Goal: Task Accomplishment & Management: Manage account settings

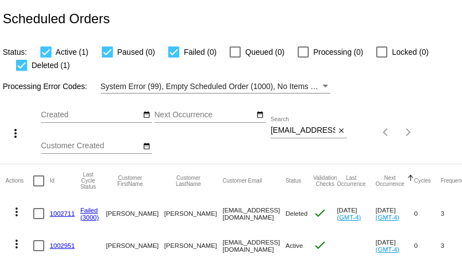
click at [296, 136] on div "bethwebb1960@yahoo.com Search" at bounding box center [302, 128] width 65 height 22
click at [298, 132] on input "bethwebb1960@yahoo.com" at bounding box center [302, 130] width 65 height 9
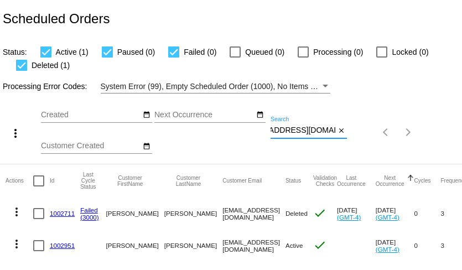
click at [298, 132] on input "bethwebb1960@yahoo.com" at bounding box center [302, 130] width 65 height 9
paste input "thegardenfarmacy@gmail"
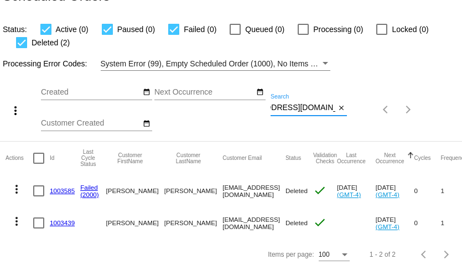
scroll to position [0, 0]
click at [282, 104] on input "thegardenfarmacy@gmail.com" at bounding box center [302, 107] width 65 height 9
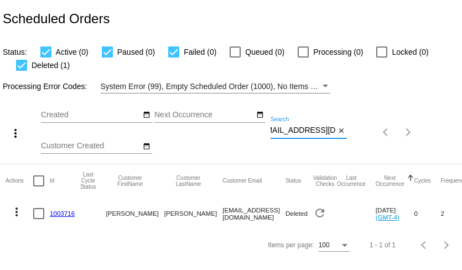
click at [288, 125] on div "joelsgirl@bellsouth.net Search" at bounding box center [302, 128] width 65 height 22
click at [288, 130] on input "joelsgirl@bellsouth.net" at bounding box center [302, 130] width 65 height 9
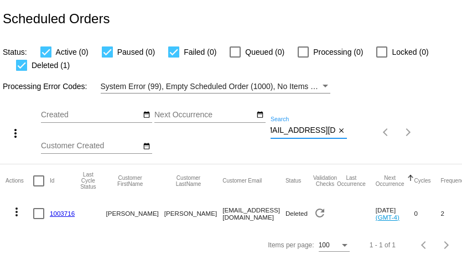
click at [288, 130] on input "joelsgirl@bellsouth.net" at bounding box center [302, 130] width 65 height 9
paste input "[PERSON_NAME][EMAIL_ADDRESS][DOMAIN_NAME]"
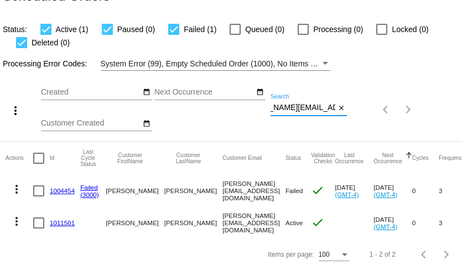
type input "[PERSON_NAME][EMAIL_ADDRESS][DOMAIN_NAME]"
click at [60, 188] on link "1004454" at bounding box center [62, 190] width 25 height 7
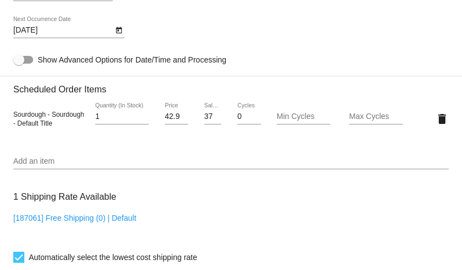
scroll to position [743, 0]
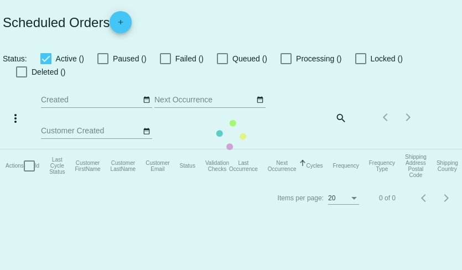
checkbox input "true"
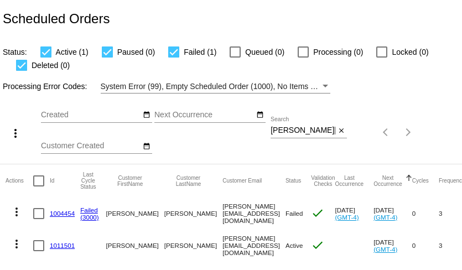
click at [59, 246] on link "1011501" at bounding box center [62, 245] width 25 height 7
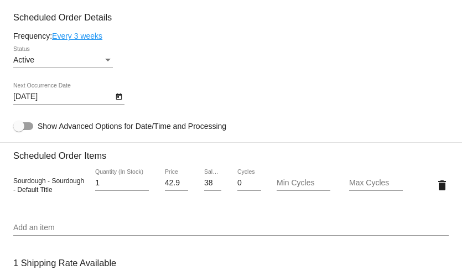
scroll to position [554, 0]
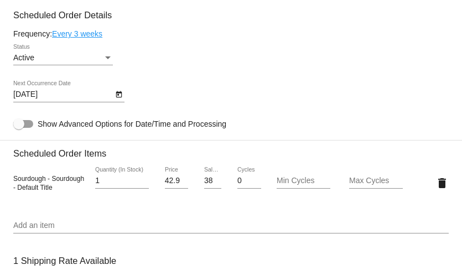
click at [131, 230] on input "Add an item" at bounding box center [230, 225] width 435 height 9
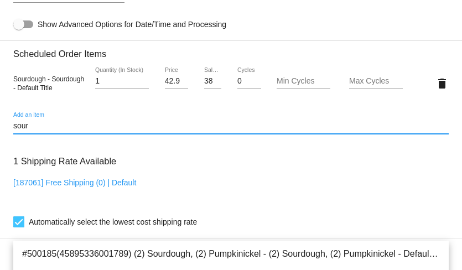
scroll to position [659, 0]
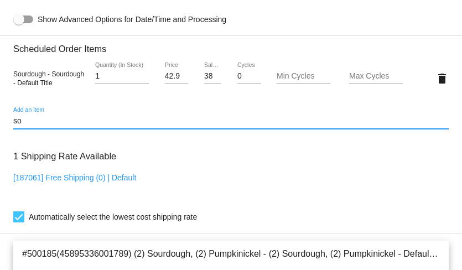
type input "s"
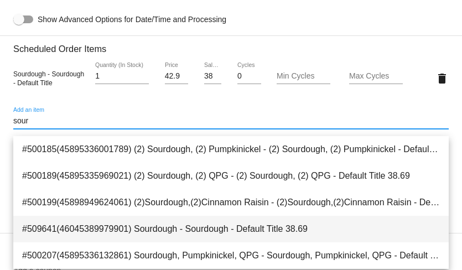
type input "sour"
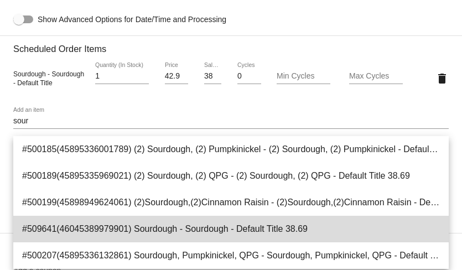
click at [190, 228] on span "#509641(46045389979901) Sourdough - Sourdough - Default Title 38.69" at bounding box center [231, 229] width 418 height 27
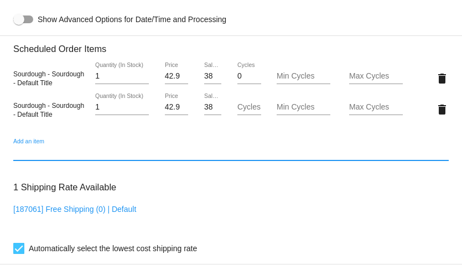
click at [210, 112] on input "38.69" at bounding box center [212, 107] width 17 height 9
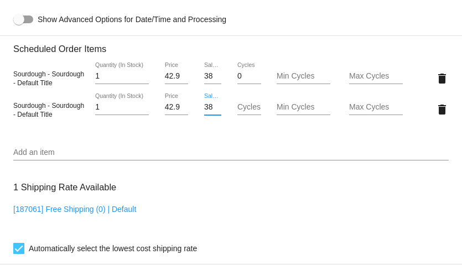
scroll to position [0, 0]
type input "3"
type input "37.04"
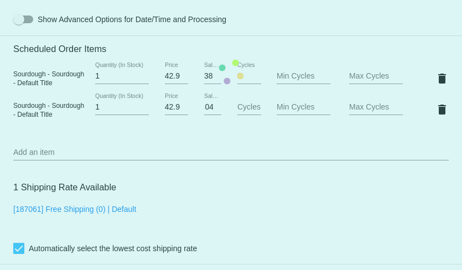
click at [419, 79] on mat-card "Customer 6980745: Michelle Scharf Michelle@francoisandco.com Customer Shipping …" at bounding box center [231, 72] width 462 height 1146
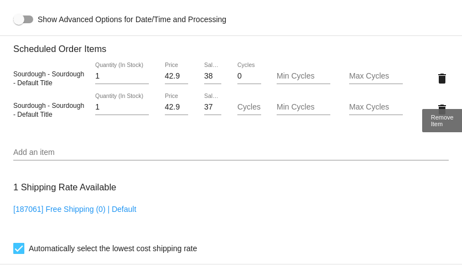
click at [442, 85] on mat-icon "delete" at bounding box center [441, 78] width 13 height 13
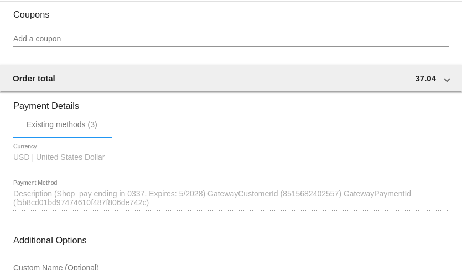
scroll to position [1012, 0]
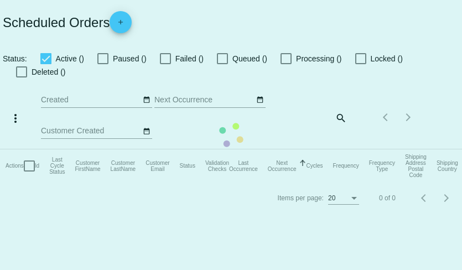
checkbox input "true"
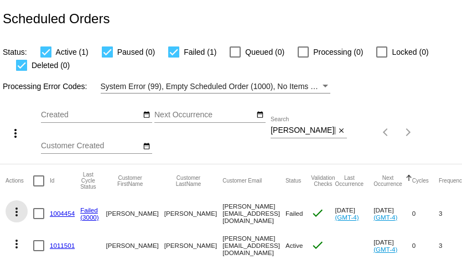
click at [17, 213] on mat-icon "more_vert" at bounding box center [16, 211] width 13 height 13
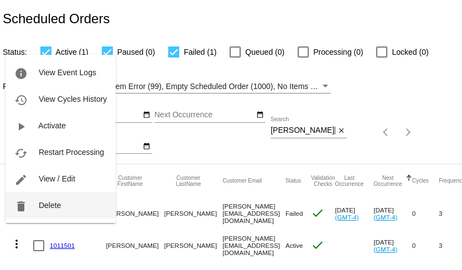
click at [34, 211] on button "delete Delete" at bounding box center [61, 205] width 110 height 27
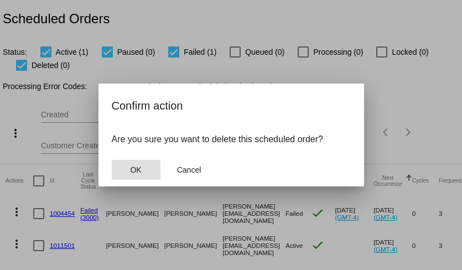
click at [133, 171] on span "OK" at bounding box center [135, 169] width 11 height 9
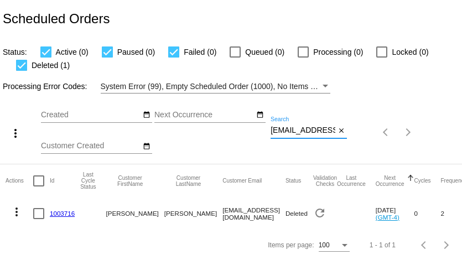
click at [311, 129] on input "[EMAIL_ADDRESS][DOMAIN_NAME]" at bounding box center [302, 130] width 65 height 9
click at [311, 129] on input "joelsgirl@bellsouth.net" at bounding box center [302, 130] width 65 height 9
paste input "pjpittelman@gmail.com"
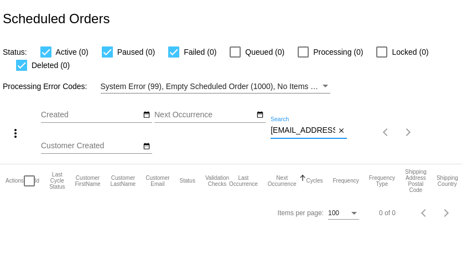
click at [290, 133] on input "pjpittelman@gmail.com" at bounding box center [302, 130] width 65 height 9
click at [285, 132] on input "pjpittelman@gmail.com" at bounding box center [302, 130] width 65 height 9
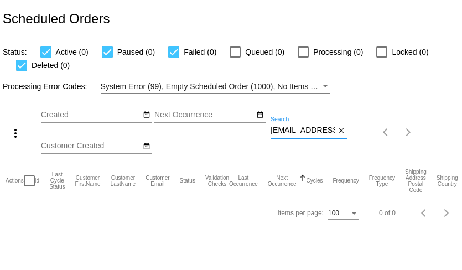
click at [285, 132] on input "pjpittelman@gmail.com" at bounding box center [302, 130] width 65 height 9
paste input "pittelman@wi.rr"
type input "ppittelman@wi.rr.com"
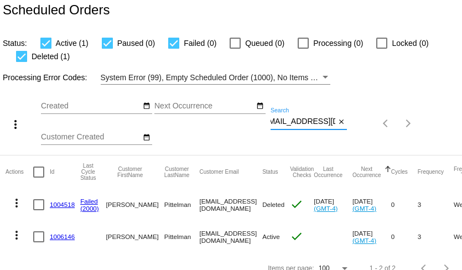
scroll to position [23, 0]
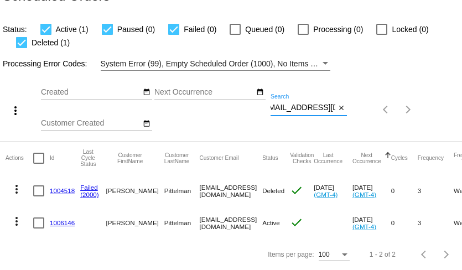
click at [72, 222] on link "1006146" at bounding box center [62, 222] width 25 height 7
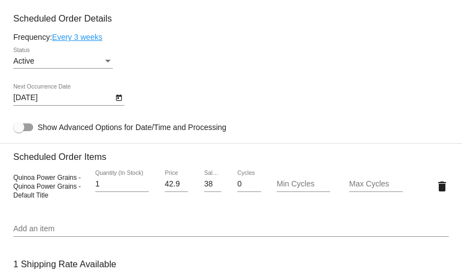
scroll to position [551, 0]
click at [120, 101] on icon "Open calendar" at bounding box center [119, 97] width 6 height 7
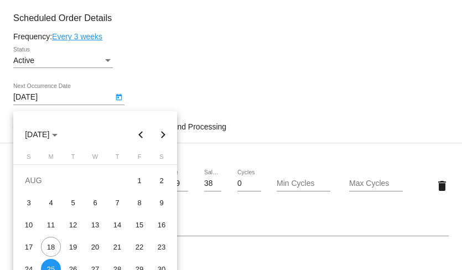
click at [166, 135] on button "Next month" at bounding box center [163, 134] width 22 height 22
click at [117, 265] on div "25" at bounding box center [117, 269] width 20 height 20
type input "9/25/2025"
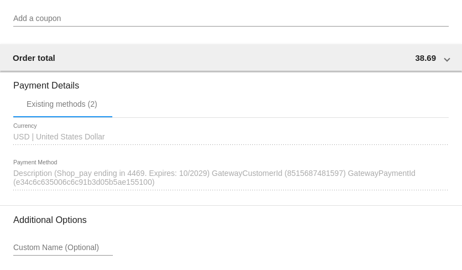
scroll to position [1012, 0]
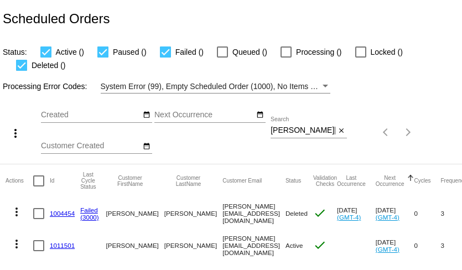
click at [290, 126] on input "[PERSON_NAME][EMAIL_ADDRESS][DOMAIN_NAME]" at bounding box center [302, 130] width 65 height 9
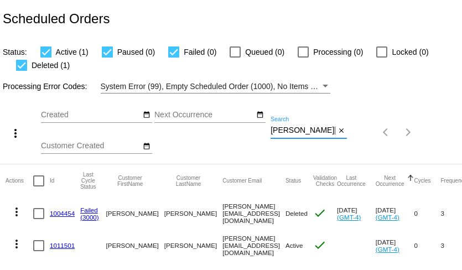
click at [290, 116] on div "more_vert Aug Jan Feb Mar [DATE]" at bounding box center [231, 128] width 462 height 70
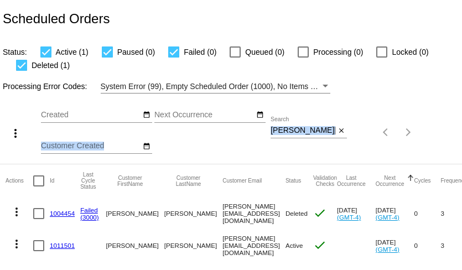
click at [290, 116] on div "more_vert Aug Jan Feb Mar [DATE]" at bounding box center [231, 128] width 462 height 70
click at [291, 127] on input "[PERSON_NAME][EMAIL_ADDRESS][DOMAIN_NAME]" at bounding box center [302, 130] width 65 height 9
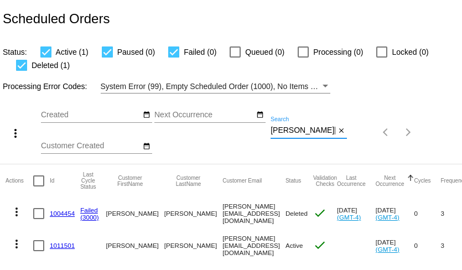
click at [291, 127] on input "[PERSON_NAME][EMAIL_ADDRESS][DOMAIN_NAME]" at bounding box center [302, 130] width 65 height 9
paste input "hmhull@onlinenw"
type input "[EMAIL_ADDRESS][DOMAIN_NAME]"
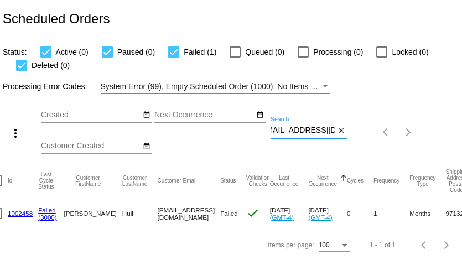
scroll to position [0, 27]
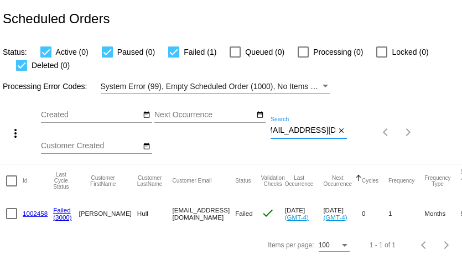
click at [35, 211] on link "1002458" at bounding box center [35, 213] width 25 height 7
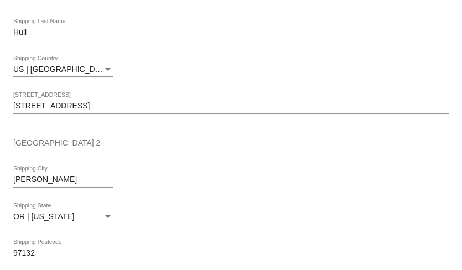
scroll to position [407, 0]
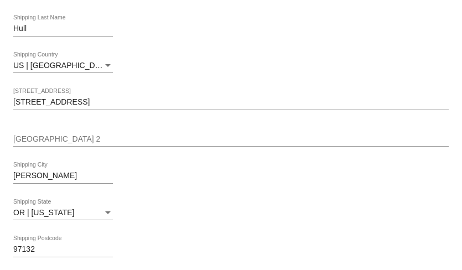
click at [144, 107] on input "[STREET_ADDRESS]" at bounding box center [230, 102] width 435 height 9
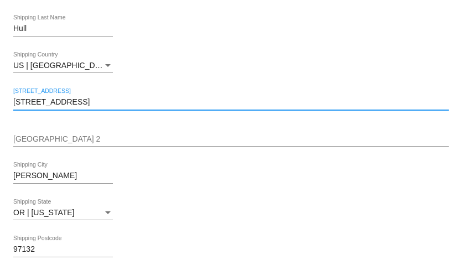
click at [144, 107] on input "[STREET_ADDRESS]" at bounding box center [230, 102] width 435 height 9
paste input "[STREET_ADDRESS]"
drag, startPoint x: 78, startPoint y: 107, endPoint x: 123, endPoint y: 108, distance: 45.4
click at [123, 107] on input "[STREET_ADDRESS]" at bounding box center [230, 102] width 435 height 9
type input "[STREET_ADDRESS]"
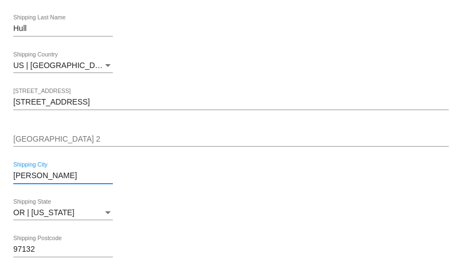
click at [62, 180] on input "[PERSON_NAME]" at bounding box center [63, 175] width 100 height 9
paste input "[GEOGRAPHIC_DATA]"
type input "[GEOGRAPHIC_DATA]"
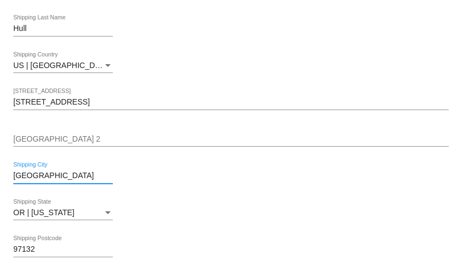
click at [73, 217] on div "OR | [US_STATE]" at bounding box center [58, 213] width 90 height 9
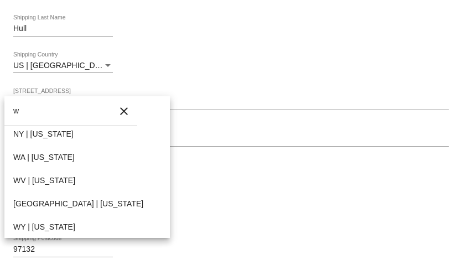
scroll to position [0, 0]
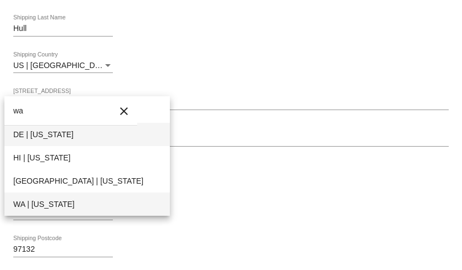
type input "wa"
click at [62, 204] on span "WA | [US_STATE]" at bounding box center [87, 203] width 148 height 23
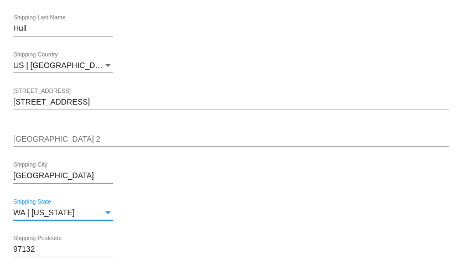
click at [108, 106] on input "[STREET_ADDRESS]" at bounding box center [230, 102] width 435 height 9
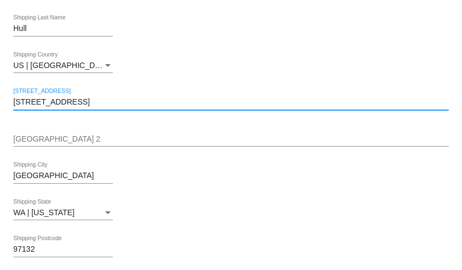
click at [108, 106] on input "[STREET_ADDRESS]" at bounding box center [230, 102] width 435 height 9
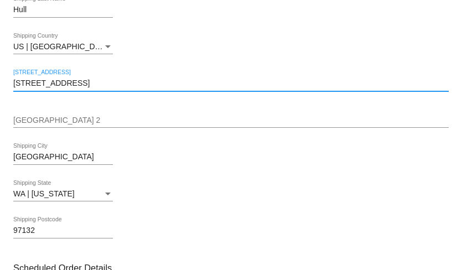
scroll to position [442, 0]
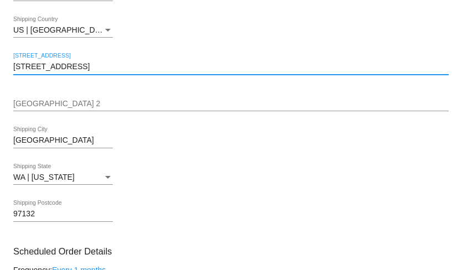
type input "[STREET_ADDRESS]"
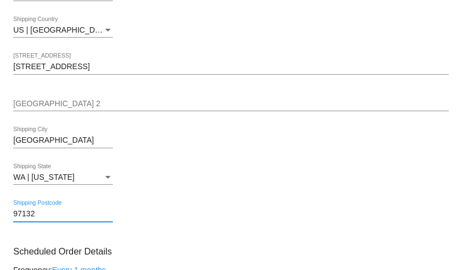
click at [65, 216] on input "97132" at bounding box center [63, 214] width 100 height 9
paste input "836"
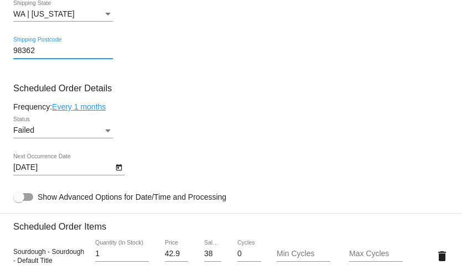
scroll to position [626, 0]
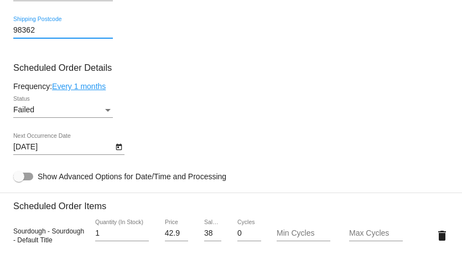
type input "98362"
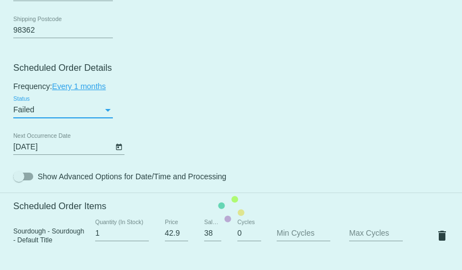
click at [88, 120] on mat-card "Customer 6168913: [PERSON_NAME] [EMAIL_ADDRESS][DOMAIN_NAME] Customer Shipping …" at bounding box center [231, 209] width 462 height 1106
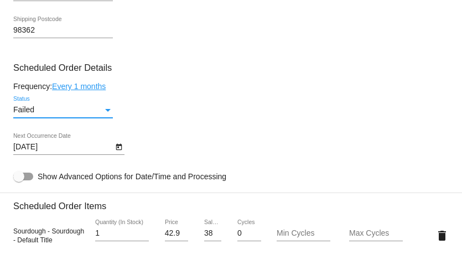
click at [88, 114] on div "Failed" at bounding box center [58, 110] width 90 height 9
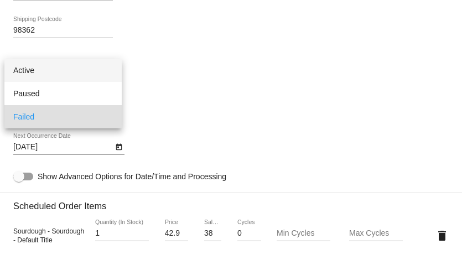
click at [71, 66] on span "Active" at bounding box center [63, 70] width 100 height 23
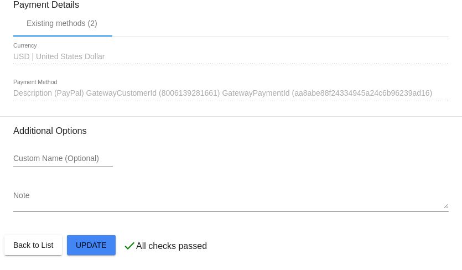
scroll to position [1127, 0]
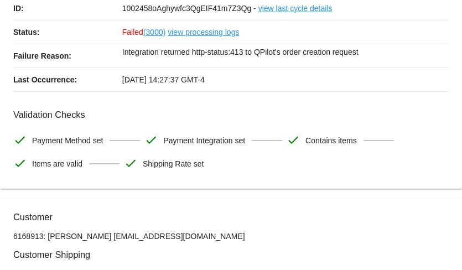
scroll to position [0, 0]
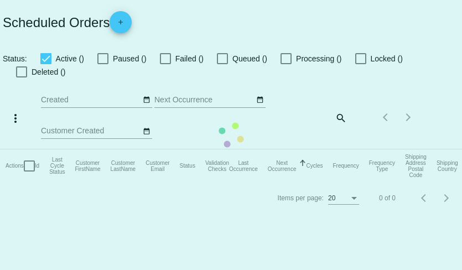
checkbox input "true"
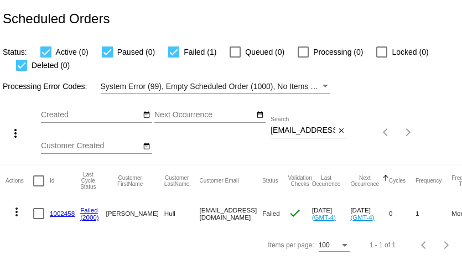
click at [50, 209] on mat-cell "1002458" at bounding box center [65, 213] width 30 height 32
click at [57, 212] on link "1002458" at bounding box center [62, 213] width 25 height 7
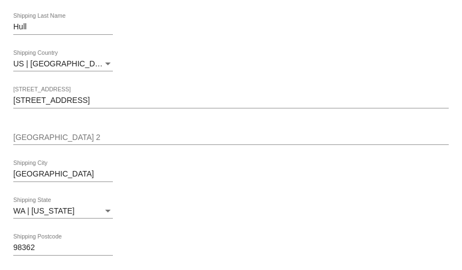
scroll to position [409, 0]
